Goal: Find specific page/section: Find specific page/section

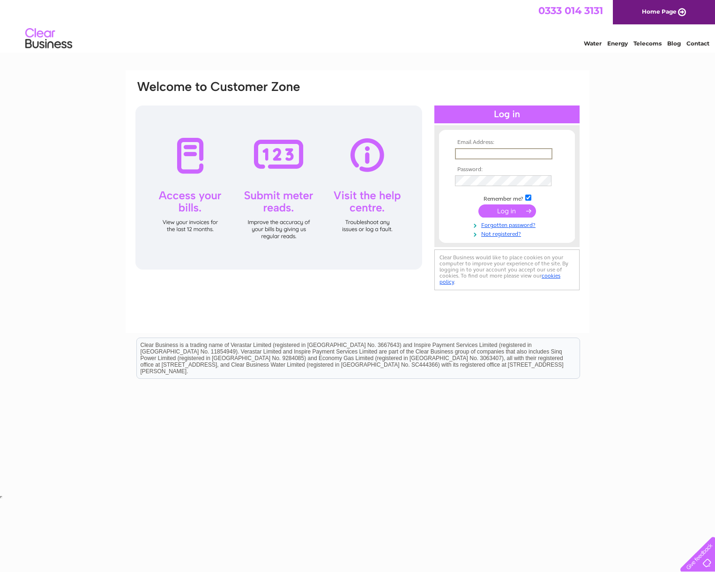
type input "hallswood79@gmail.com"
click at [510, 209] on input "submit" at bounding box center [507, 209] width 58 height 13
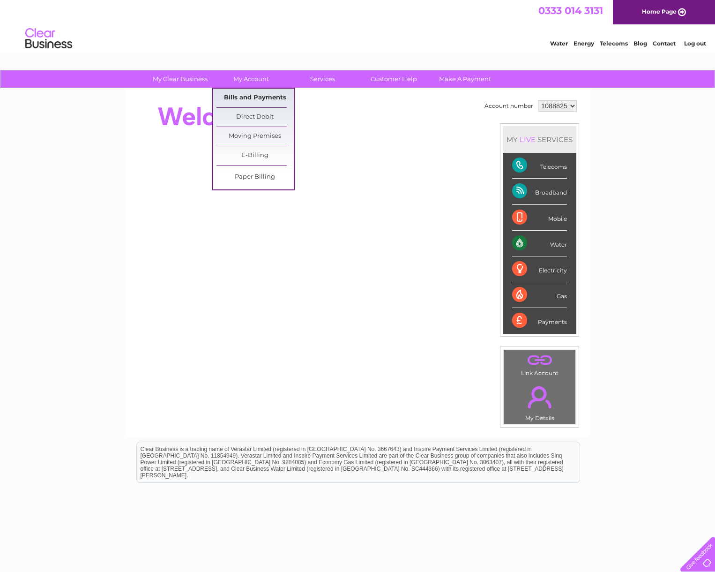
click at [244, 99] on link "Bills and Payments" at bounding box center [254, 98] width 77 height 19
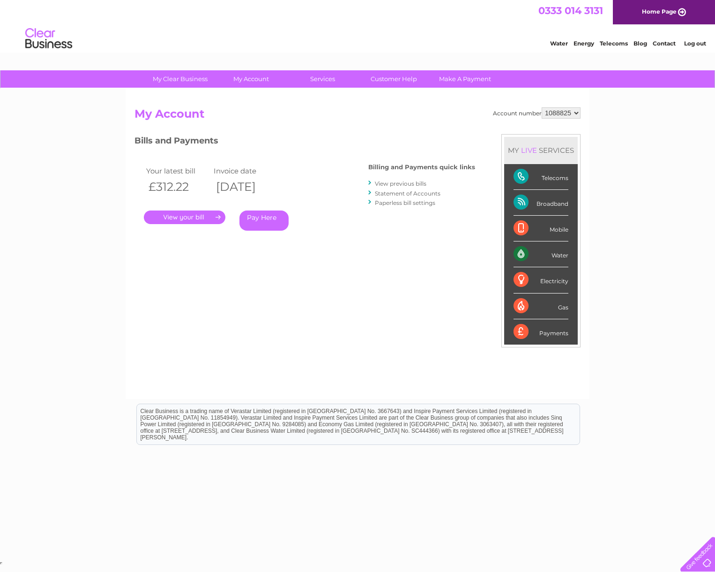
click at [197, 216] on link "." at bounding box center [185, 217] width 82 height 14
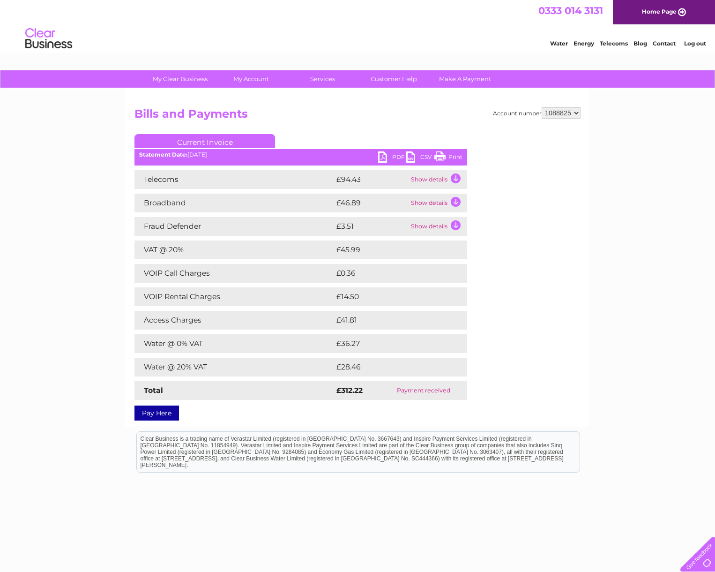
click at [397, 156] on link "PDF" at bounding box center [392, 158] width 28 height 14
